Goal: Information Seeking & Learning: Check status

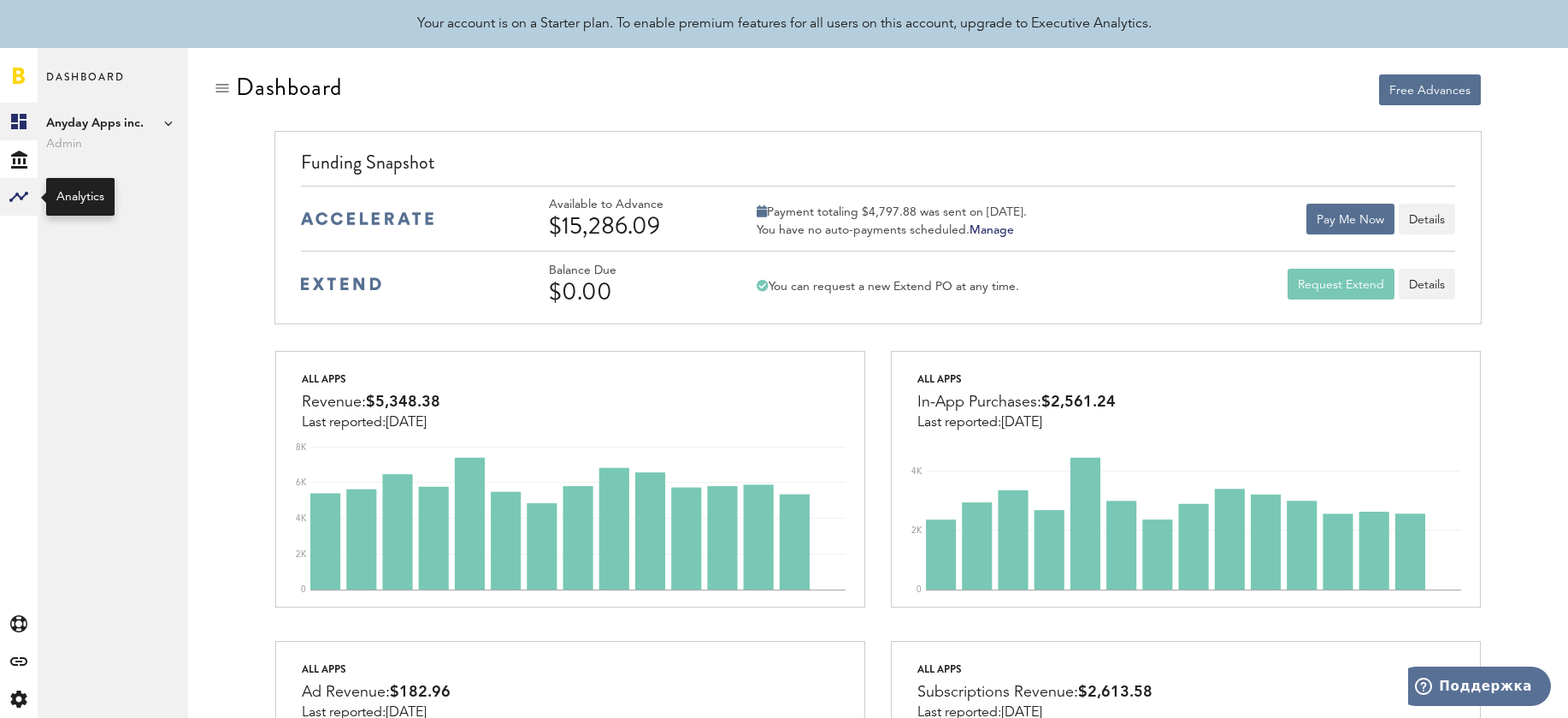
click at [22, 200] on rect at bounding box center [18, 197] width 20 height 20
click at [101, 80] on span "Analytics" at bounding box center [80, 84] width 68 height 36
click at [105, 121] on link "Monetization" at bounding box center [112, 121] width 151 height 38
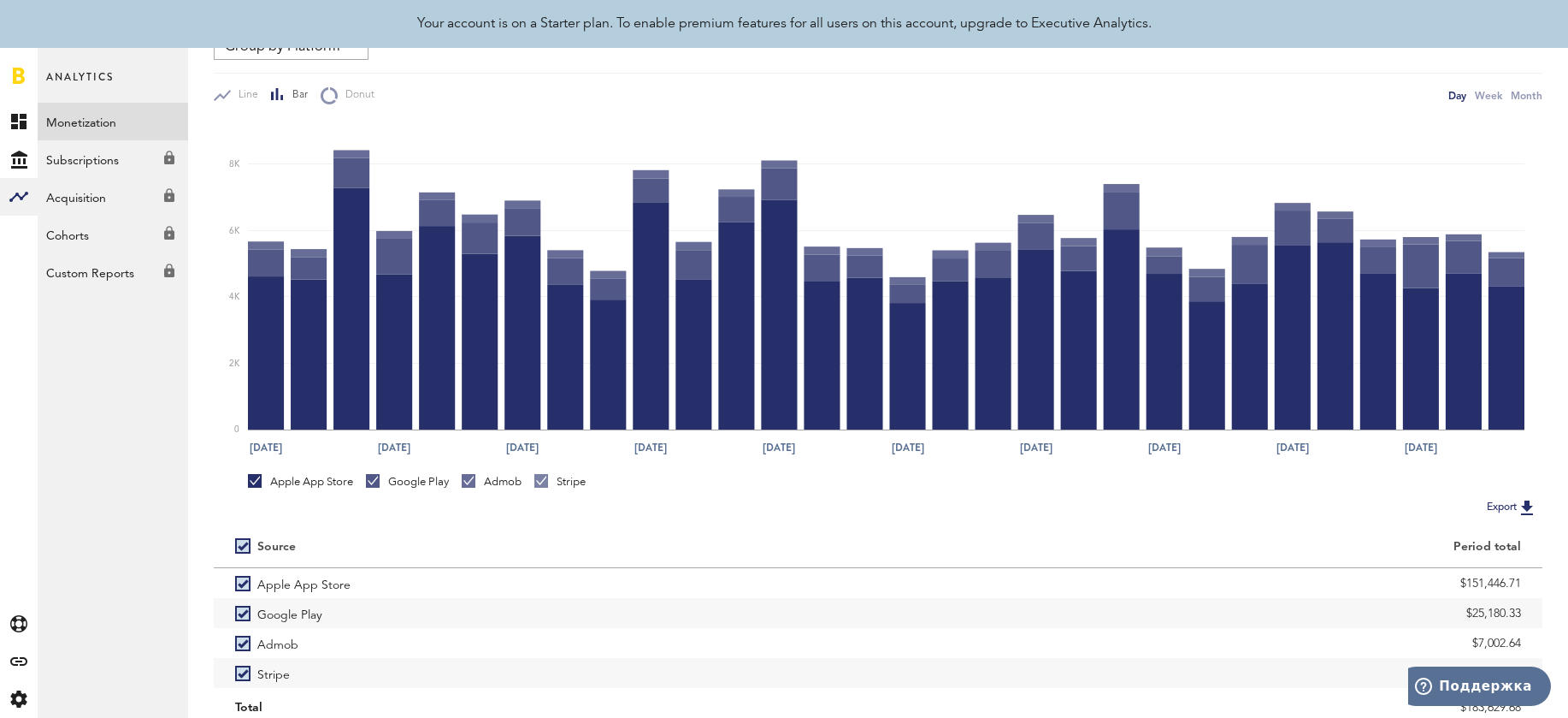
scroll to position [293, 0]
